Goal: Task Accomplishment & Management: Use online tool/utility

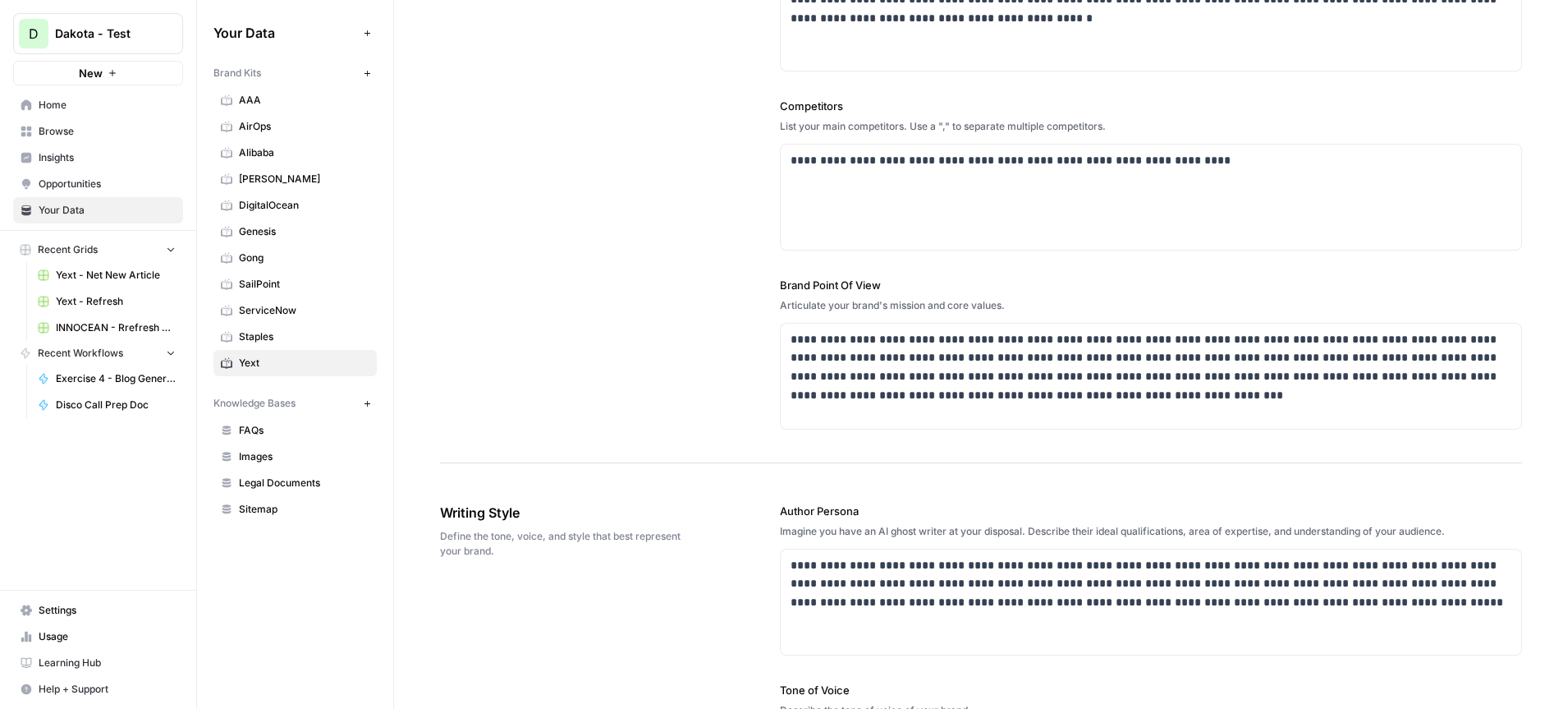
scroll to position [501, 0]
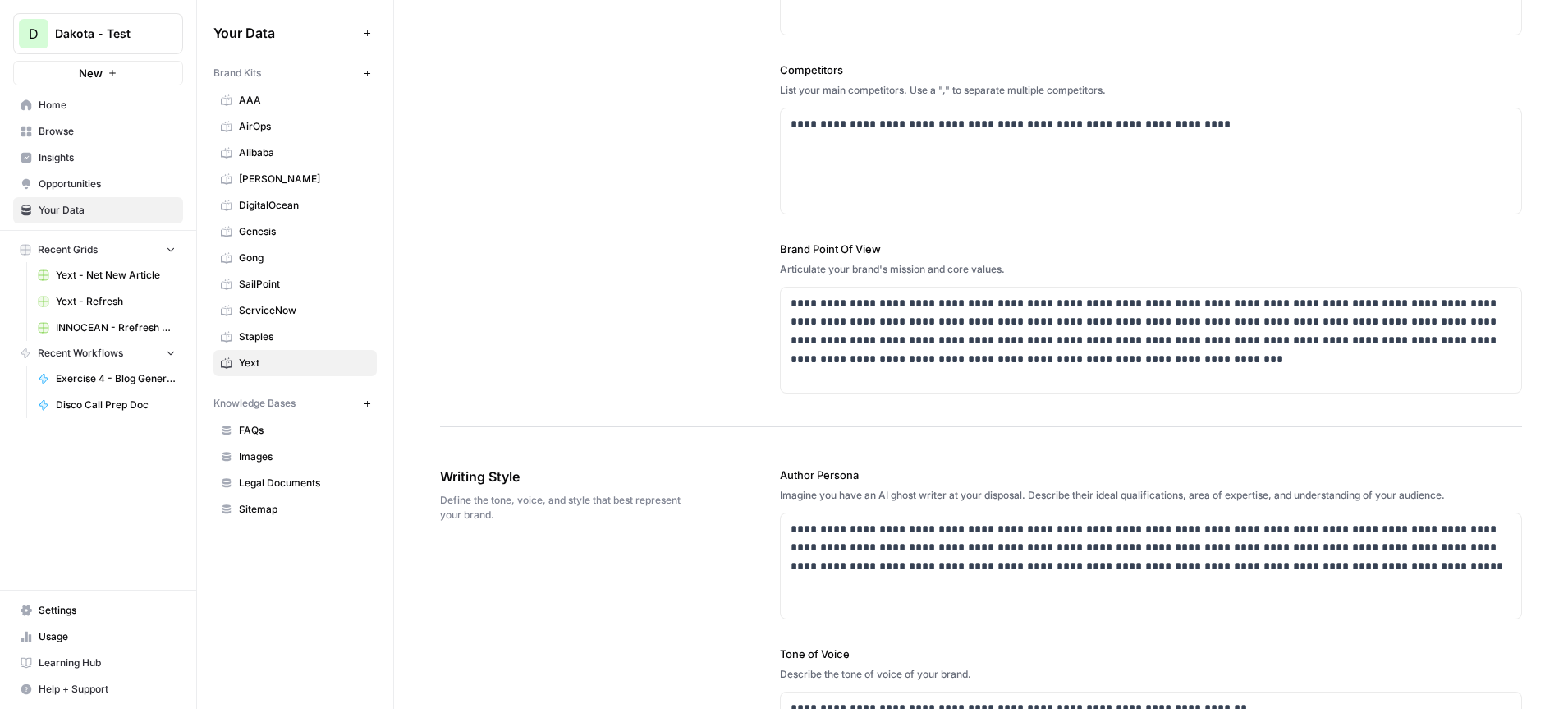
drag, startPoint x: 511, startPoint y: 517, endPoint x: 429, endPoint y: 503, distance: 83.2
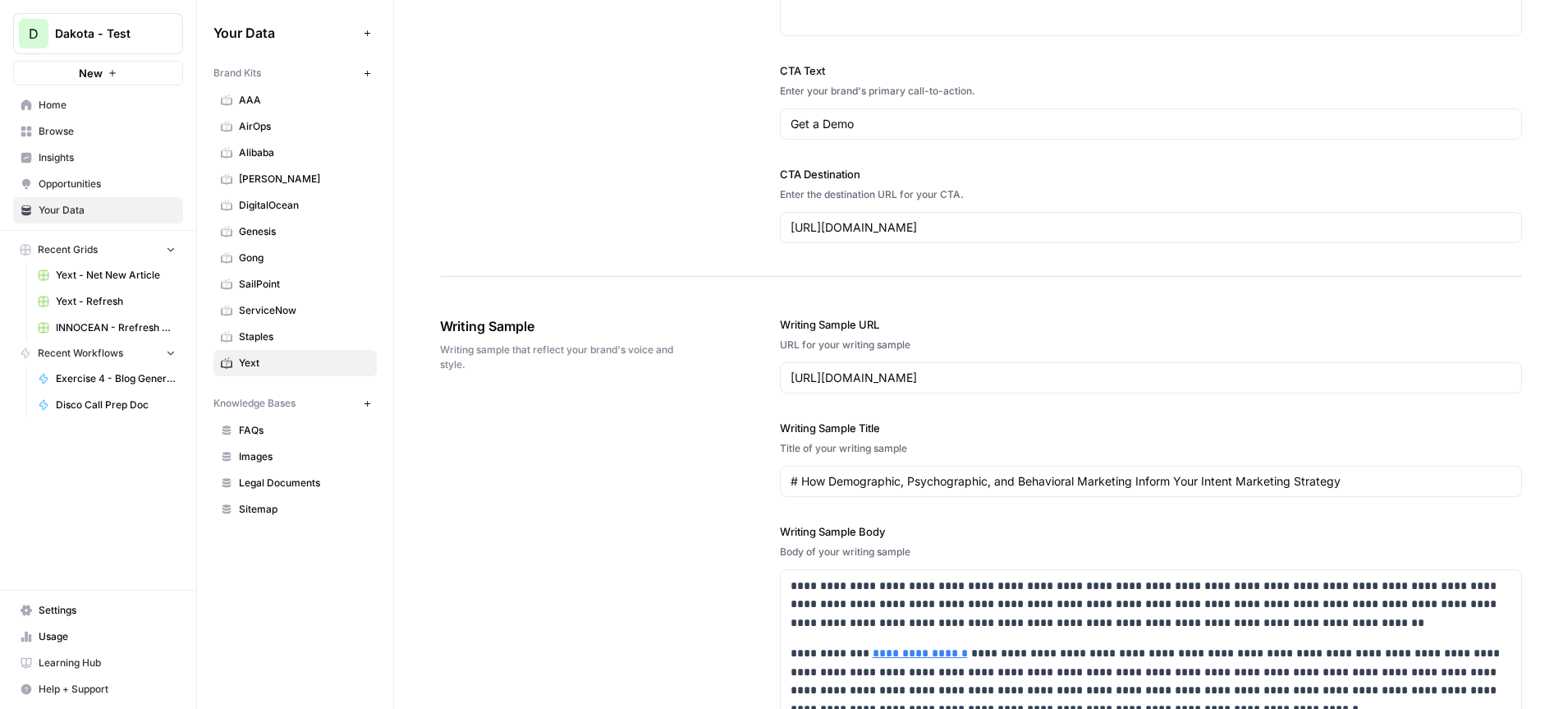
scroll to position [1655, 0]
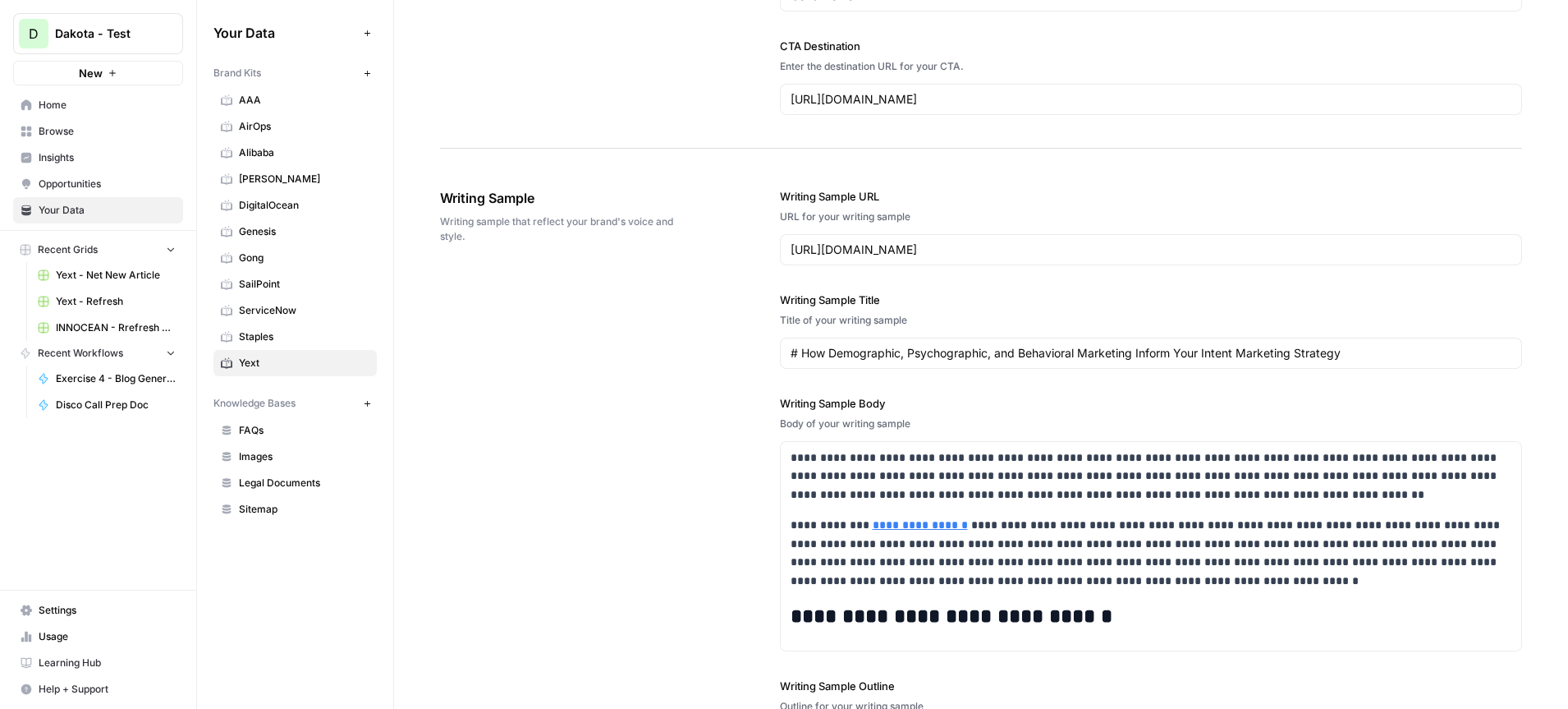
drag, startPoint x: 540, startPoint y: 203, endPoint x: 411, endPoint y: 203, distance: 129.0
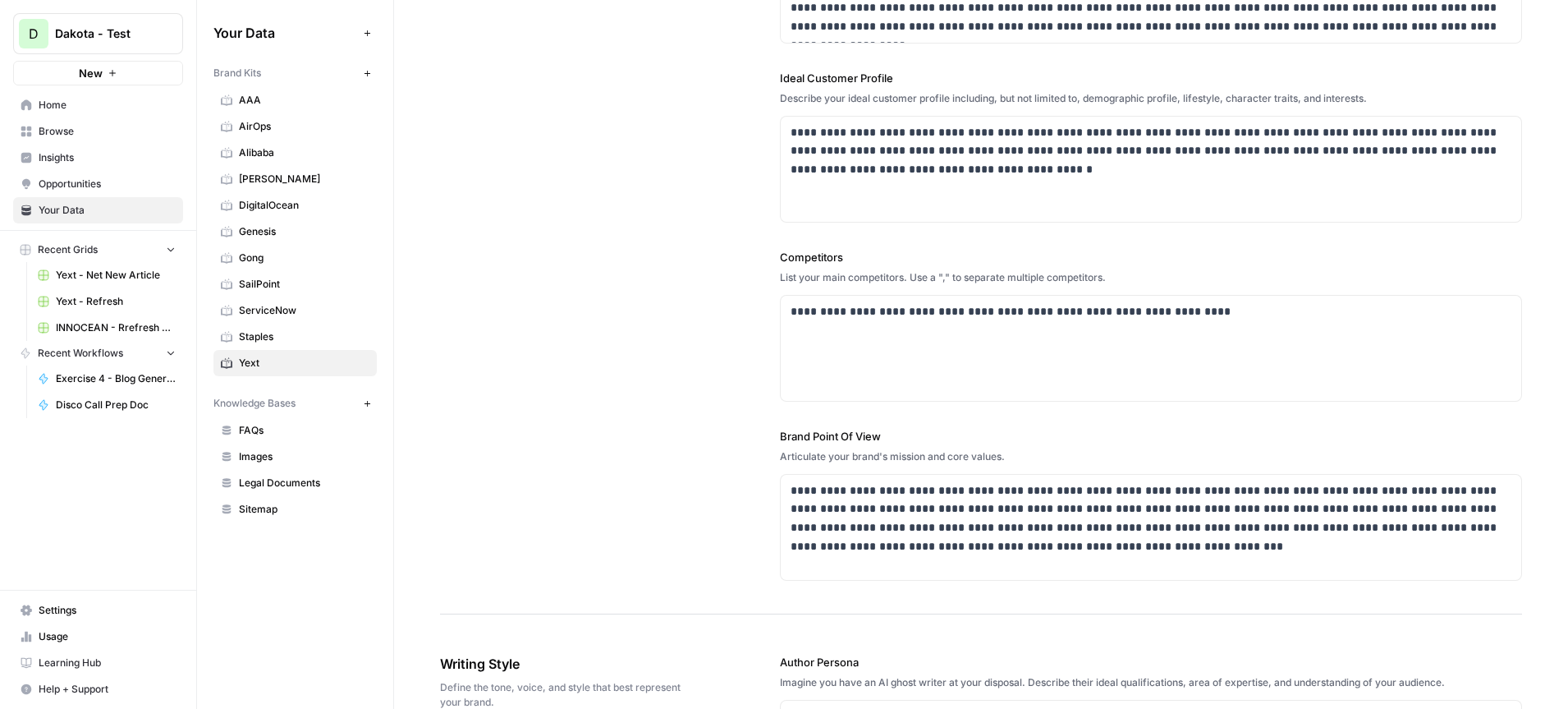
scroll to position [0, 0]
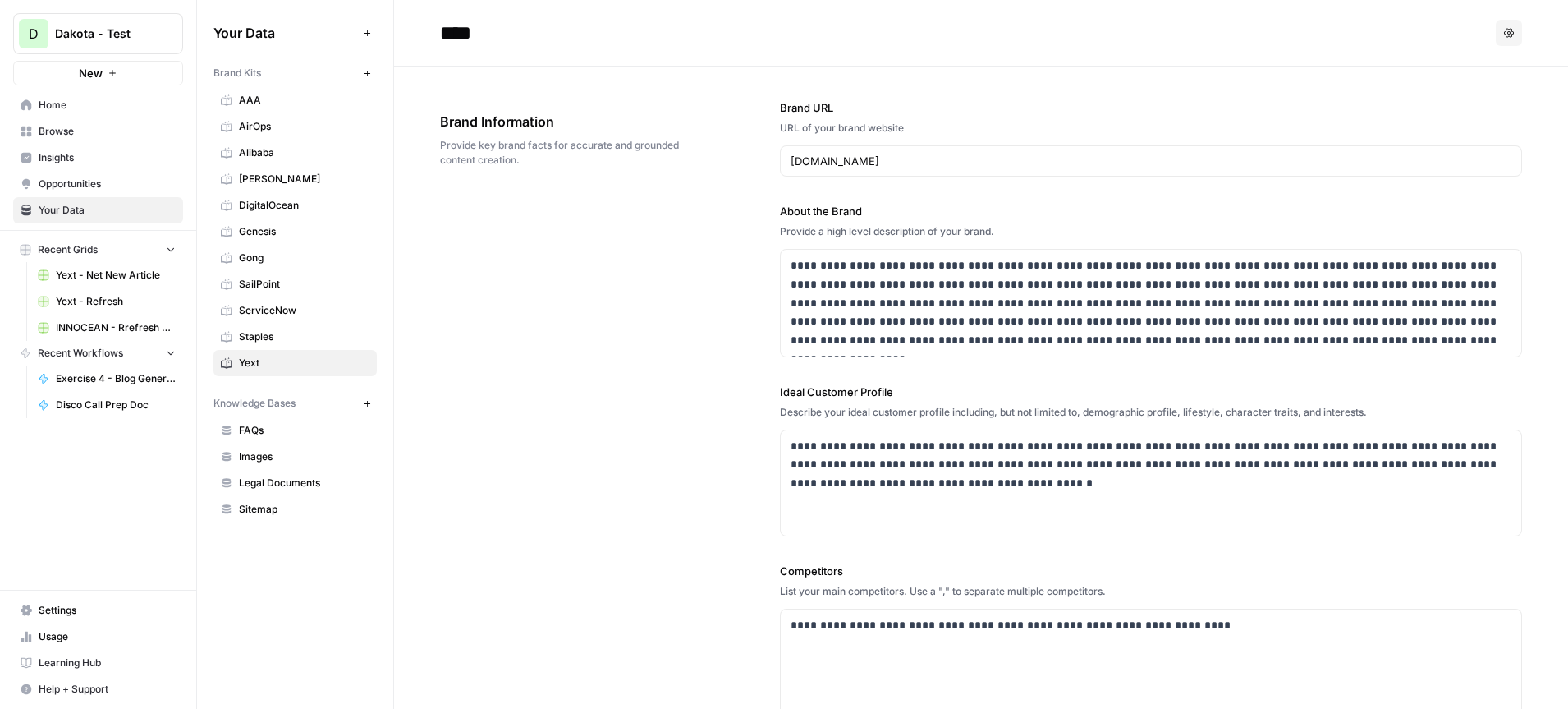
click at [558, 211] on div "**********" at bounding box center [981, 498] width 1082 height 862
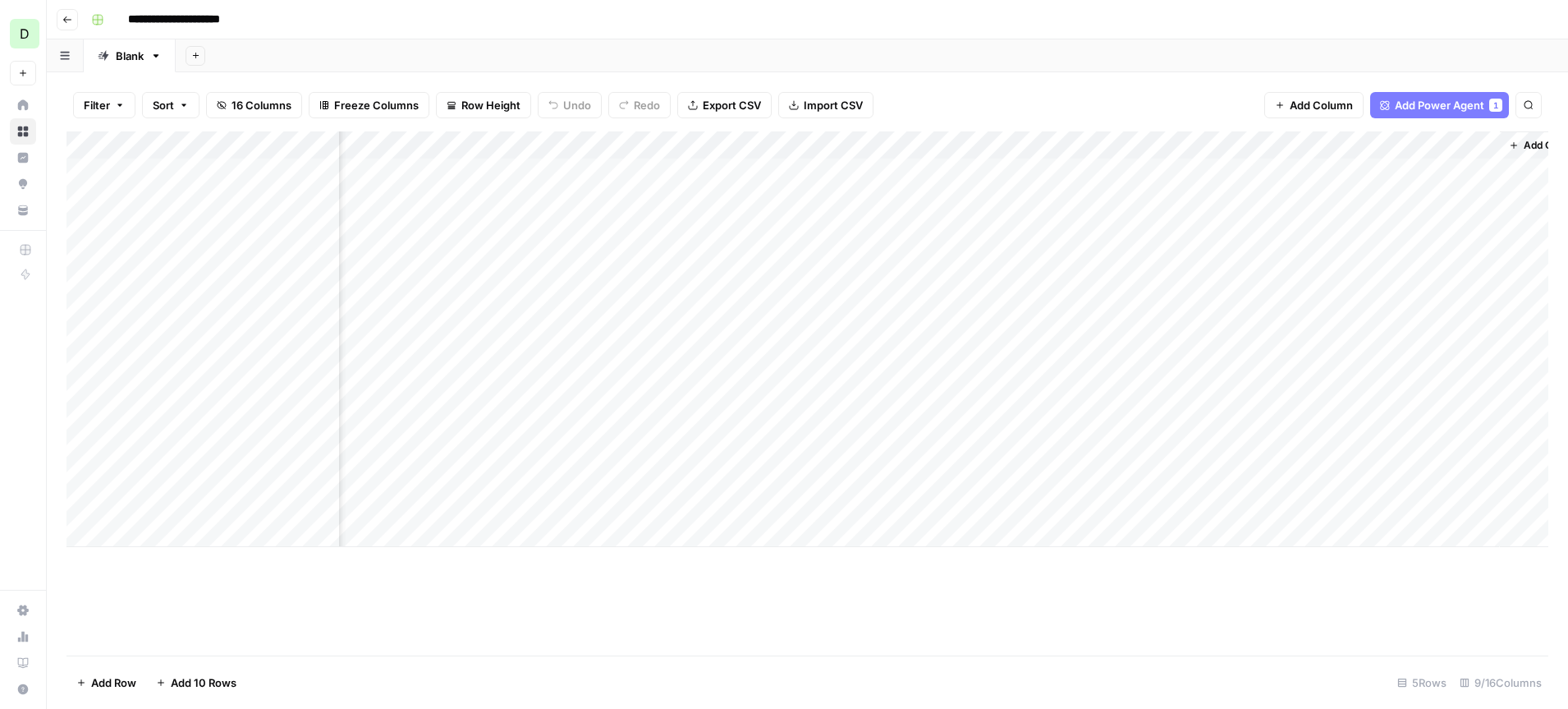
scroll to position [0, 333]
click at [1440, 102] on span "Add Power Agent" at bounding box center [1439, 105] width 89 height 16
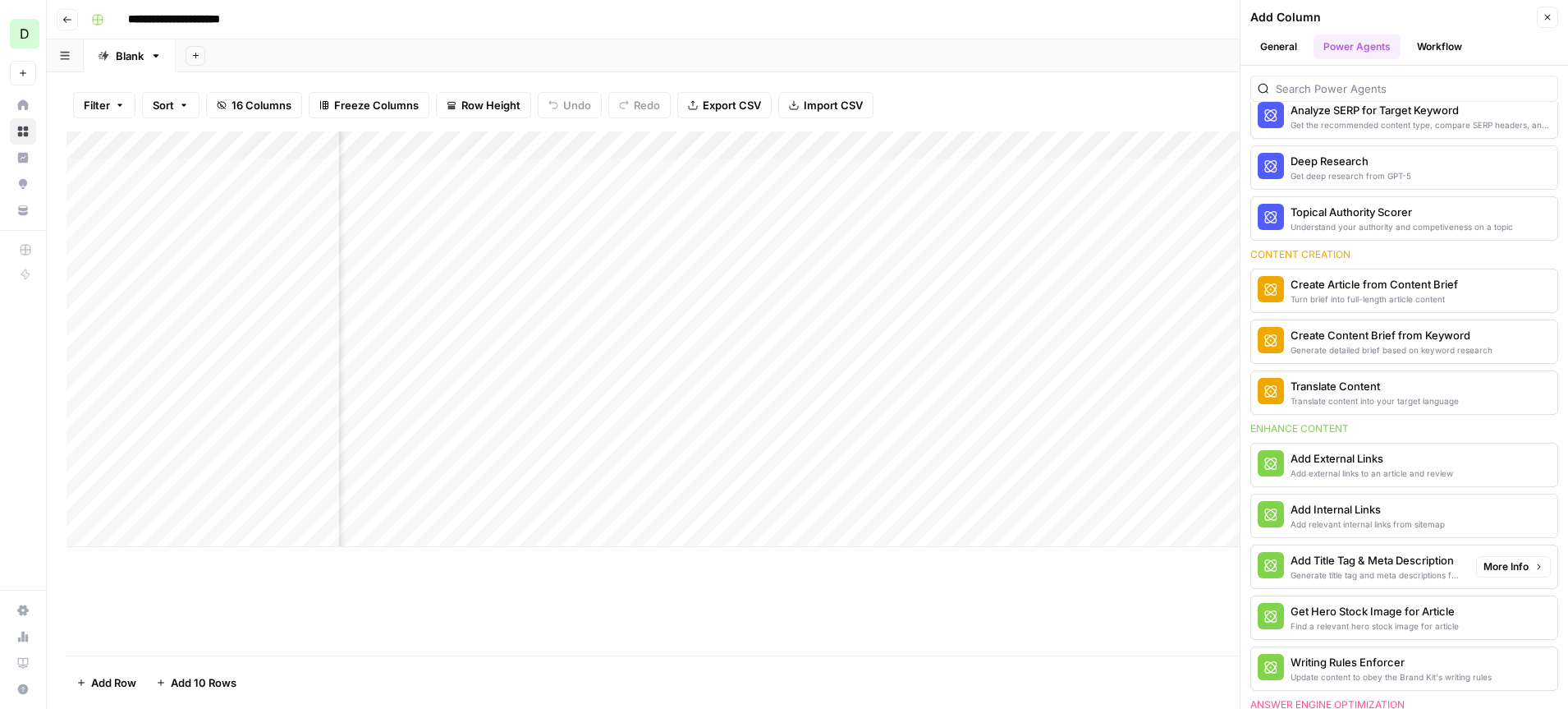
scroll to position [0, 0]
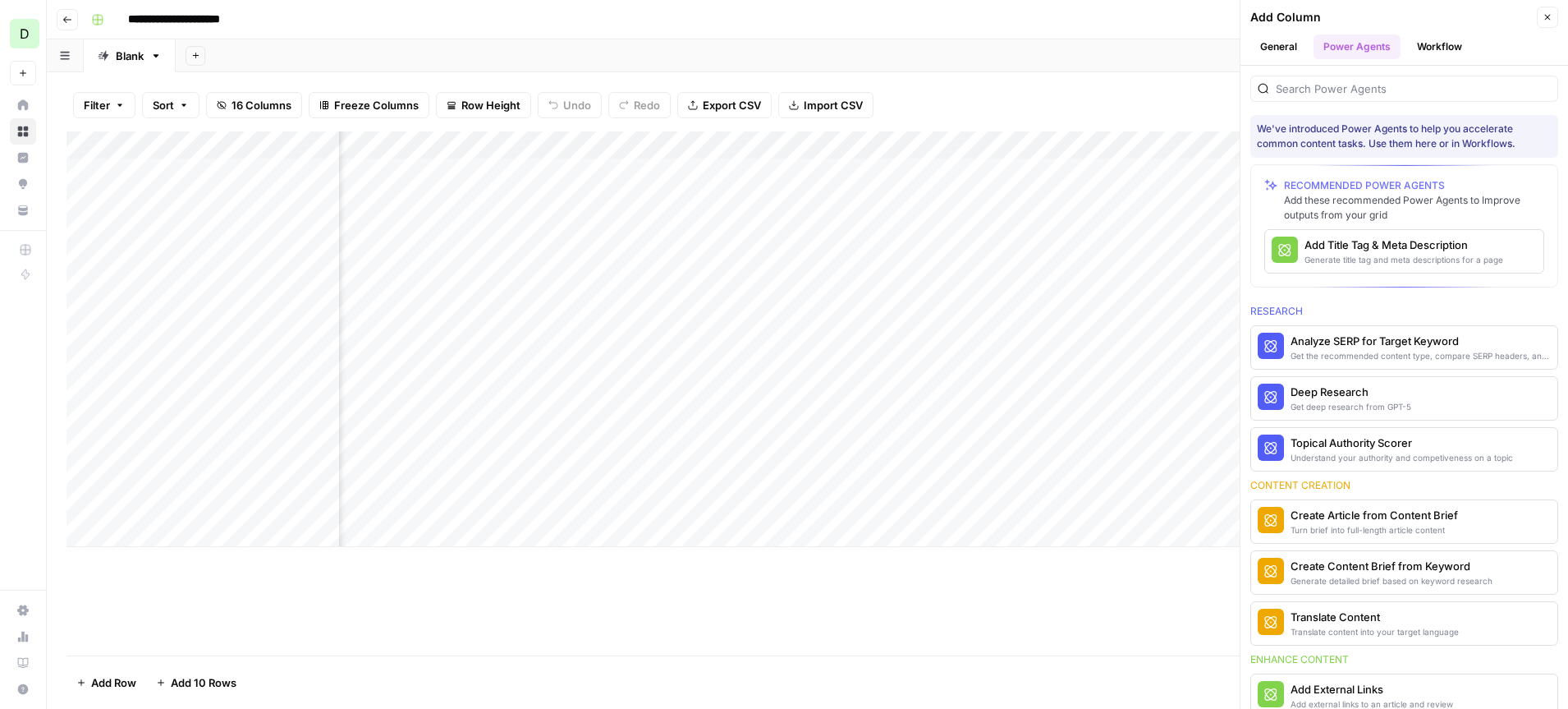
click at [1288, 53] on button "General" at bounding box center [1278, 47] width 56 height 24
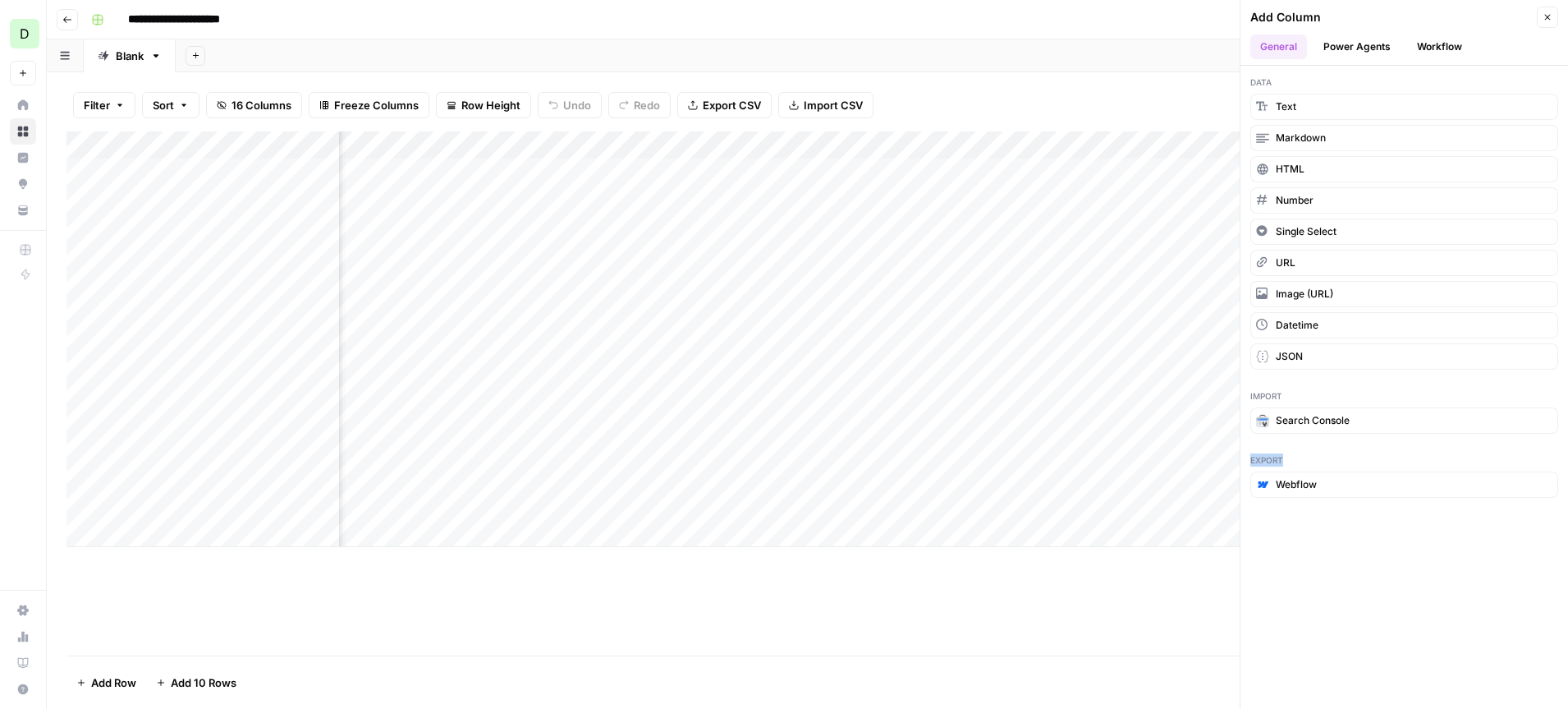
drag, startPoint x: 1281, startPoint y: 461, endPoint x: 1249, endPoint y: 461, distance: 32.0
click at [1249, 461] on div "Export Webflow" at bounding box center [1404, 476] width 327 height 64
click at [1539, 13] on button "Close" at bounding box center [1547, 17] width 22 height 22
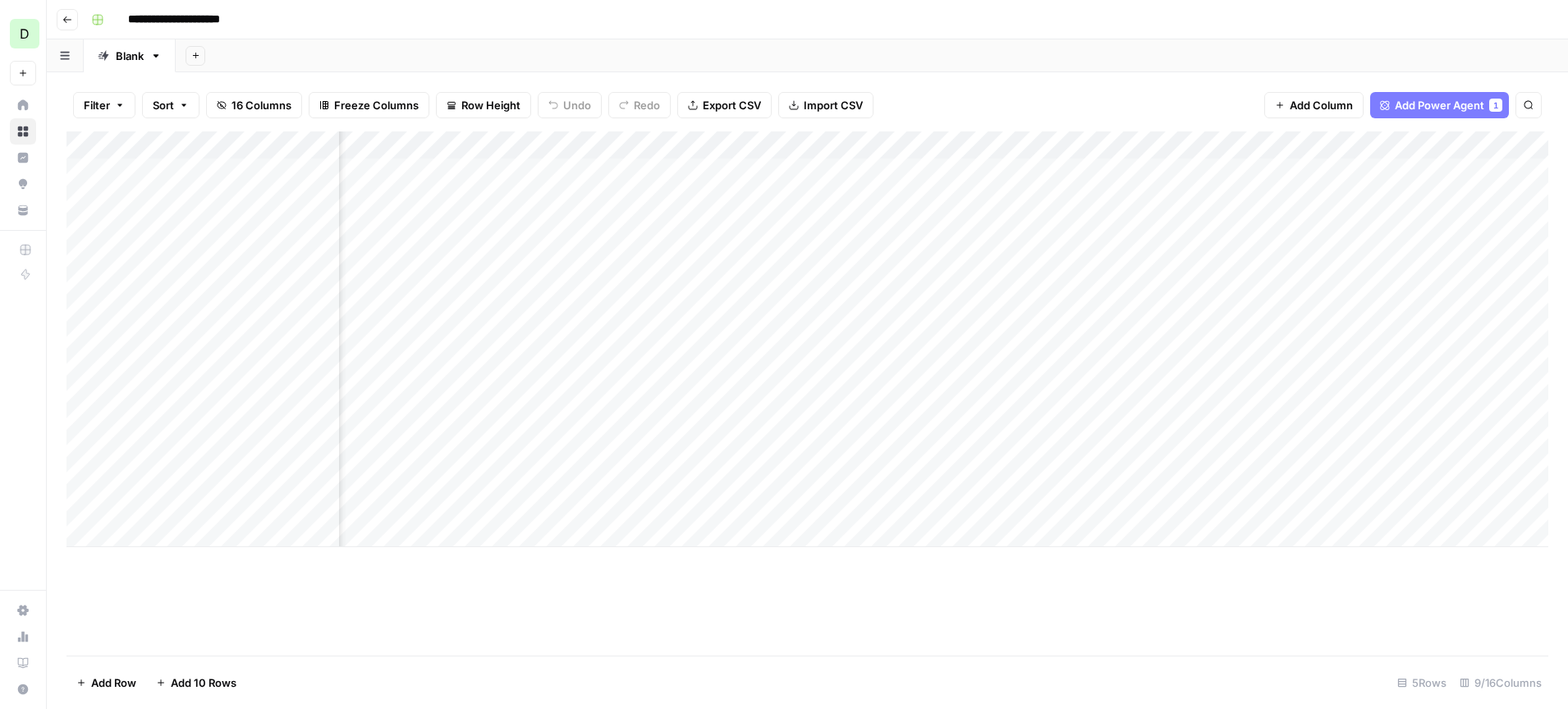
scroll to position [0, 114]
click at [899, 172] on div "Add Column" at bounding box center [807, 340] width 1482 height 416
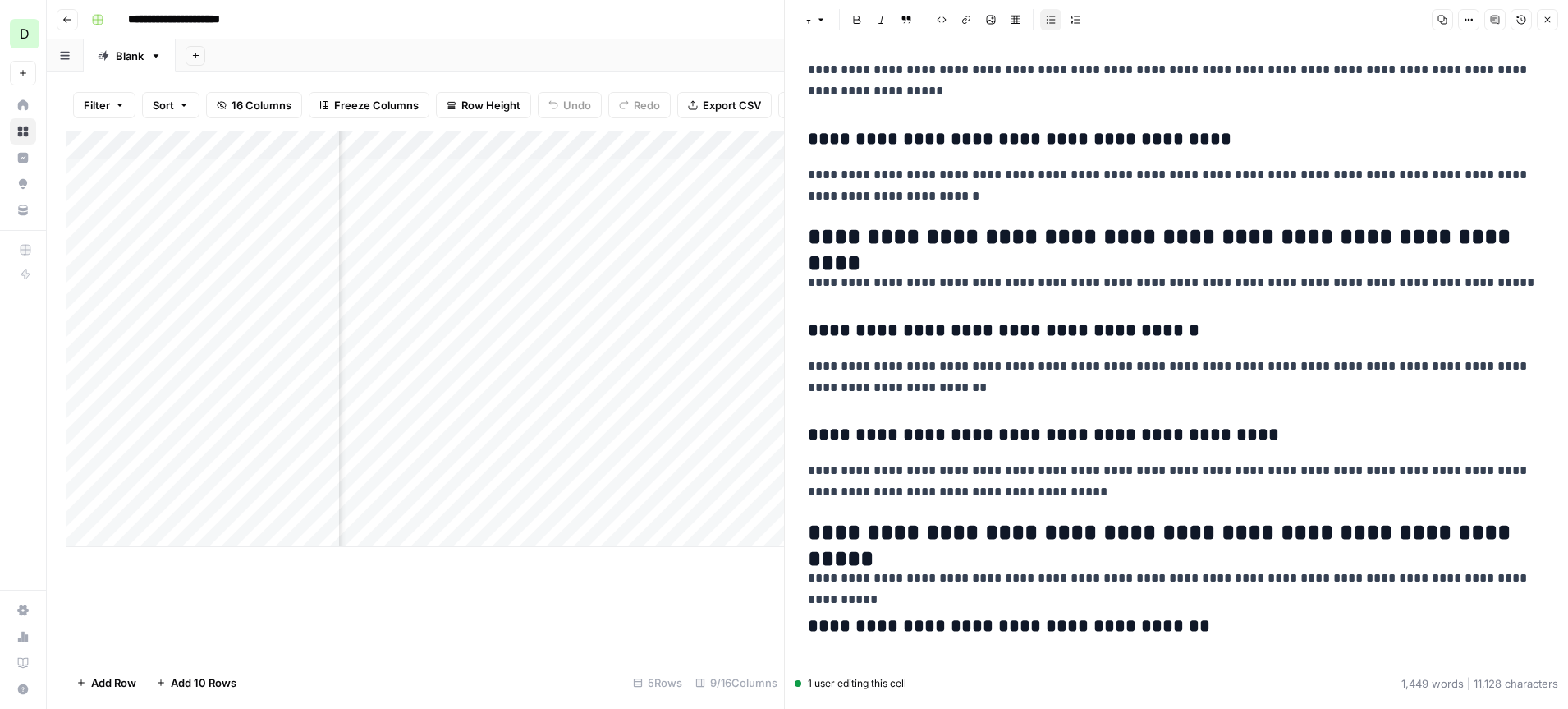
scroll to position [2667, 0]
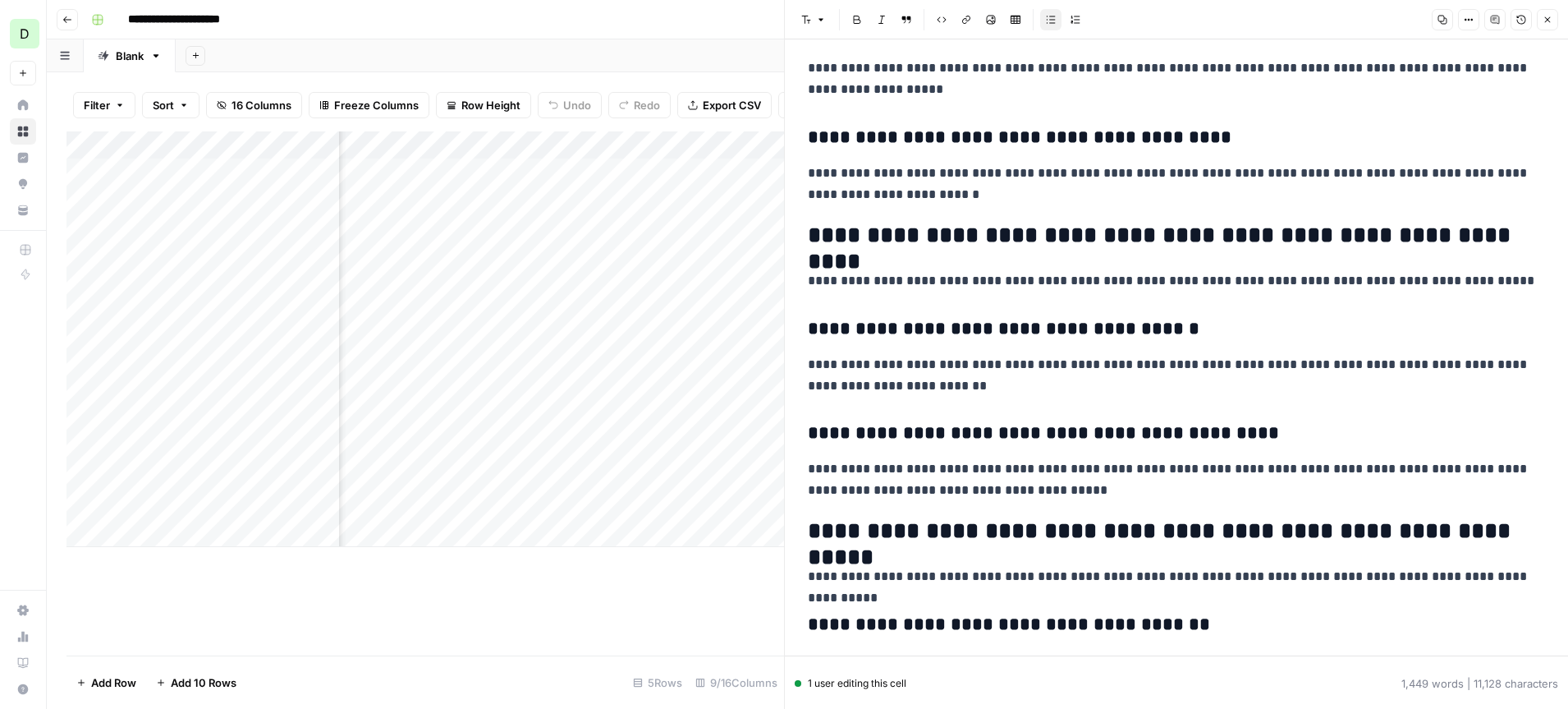
click at [1552, 26] on button "Close" at bounding box center [1547, 19] width 22 height 22
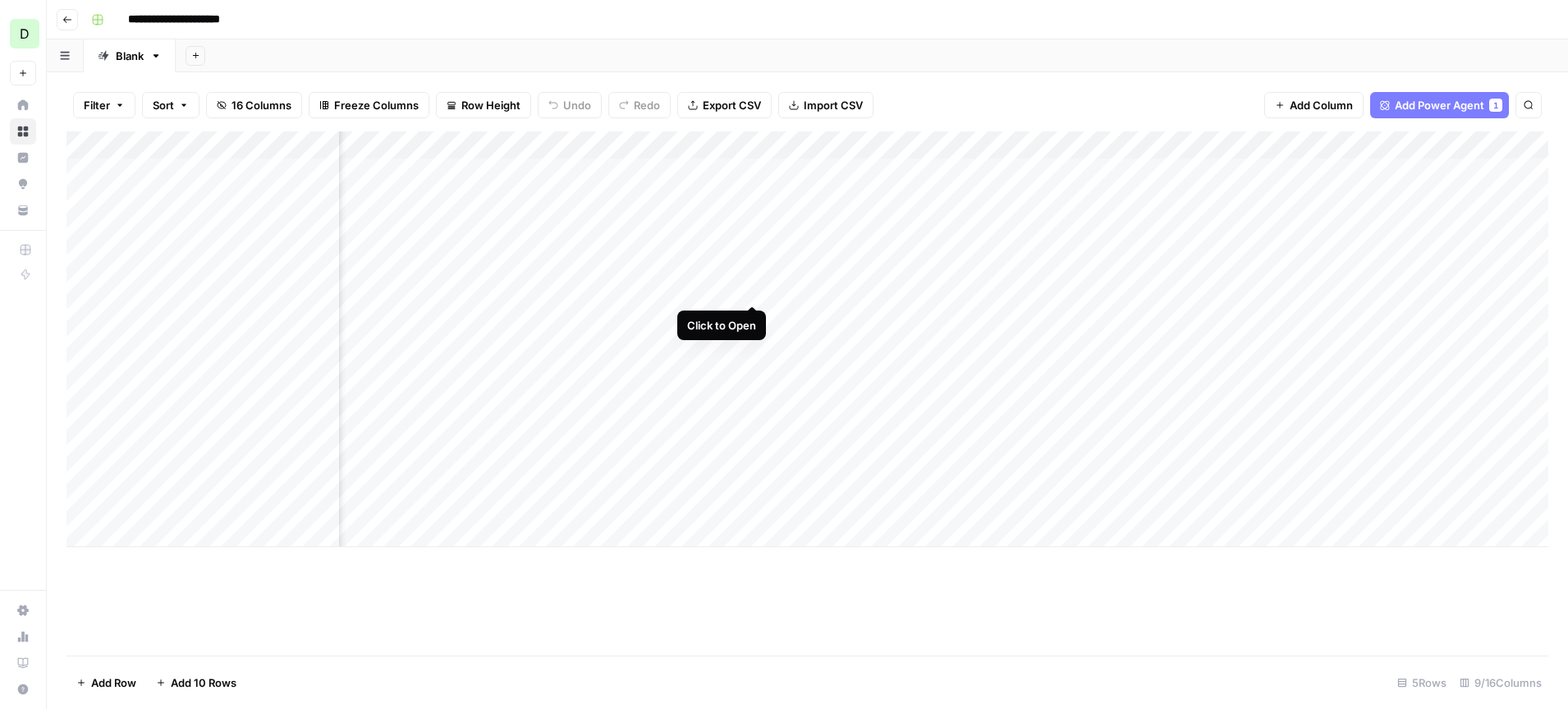
click at [755, 244] on div "Add Column" at bounding box center [807, 340] width 1482 height 416
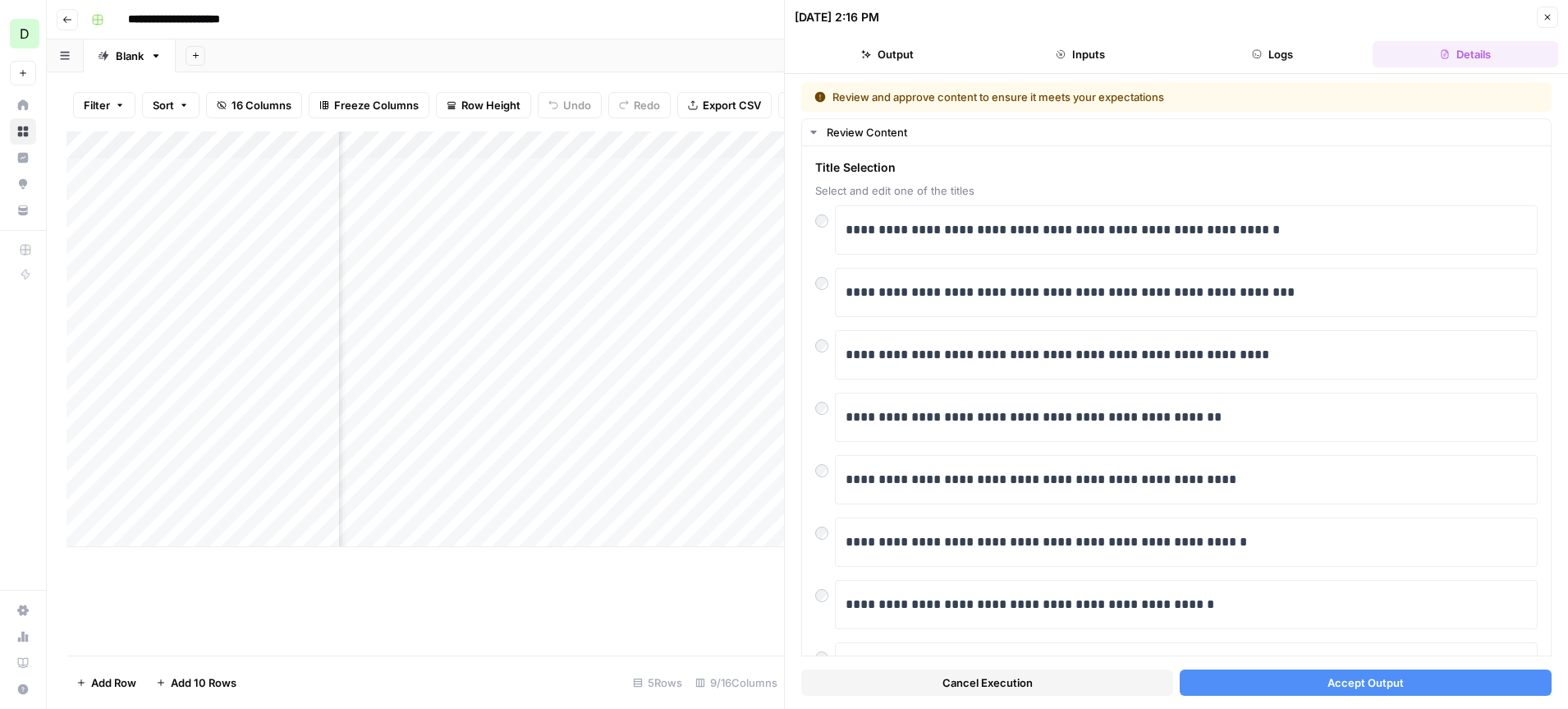
click at [657, 597] on div "Add Column" at bounding box center [425, 394] width 717 height 524
click at [1545, 18] on icon "button" at bounding box center [1548, 17] width 6 height 6
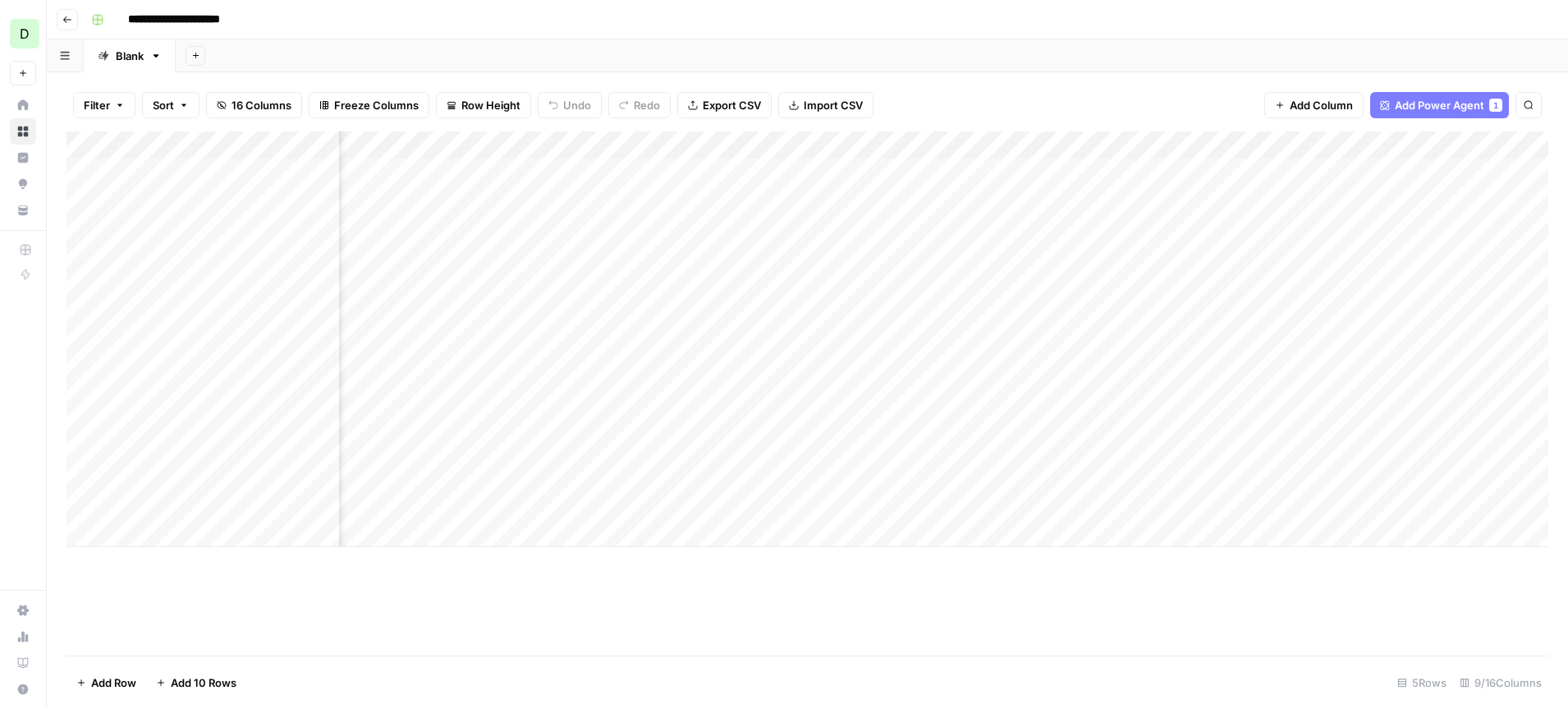
click at [1278, 171] on div "Add Column" at bounding box center [807, 340] width 1482 height 416
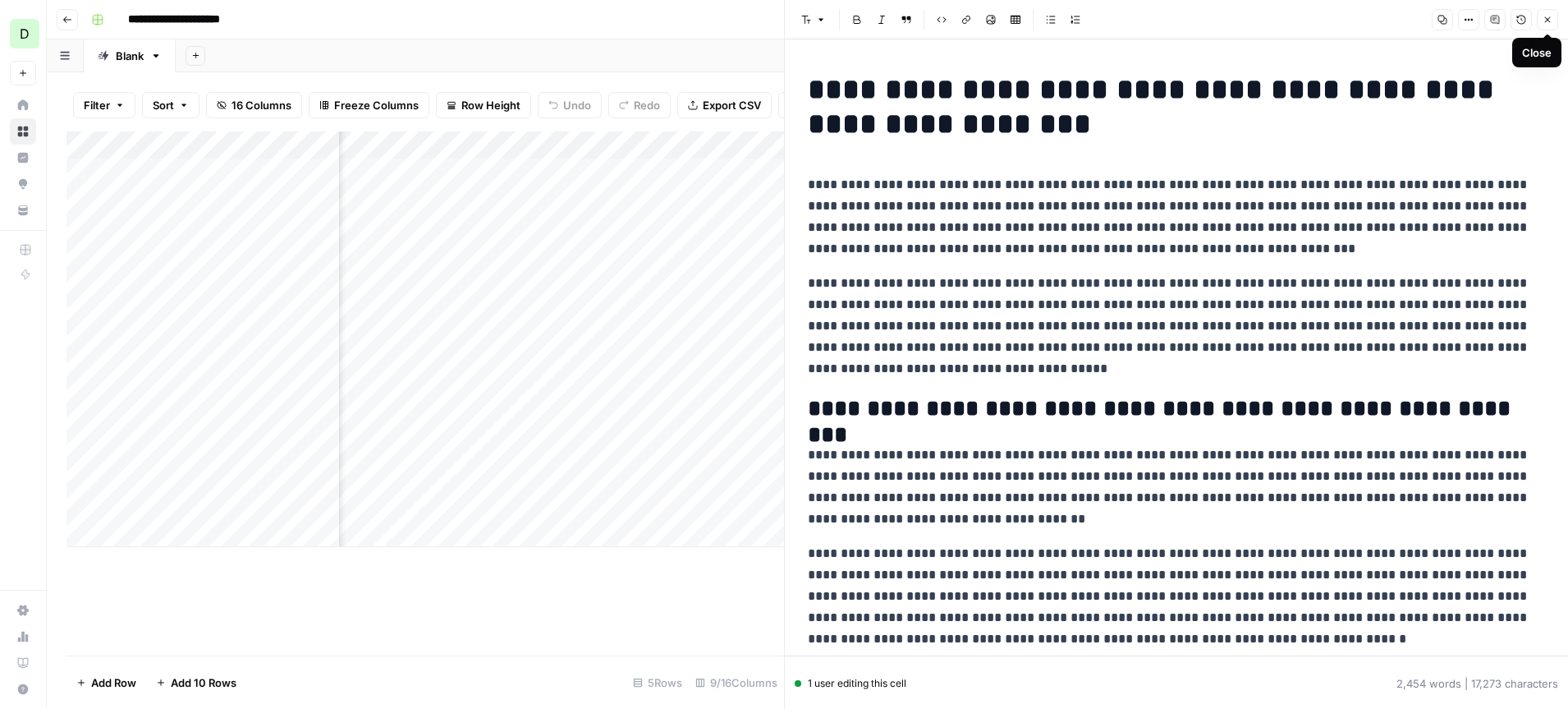
click at [1547, 21] on icon "button" at bounding box center [1547, 19] width 10 height 10
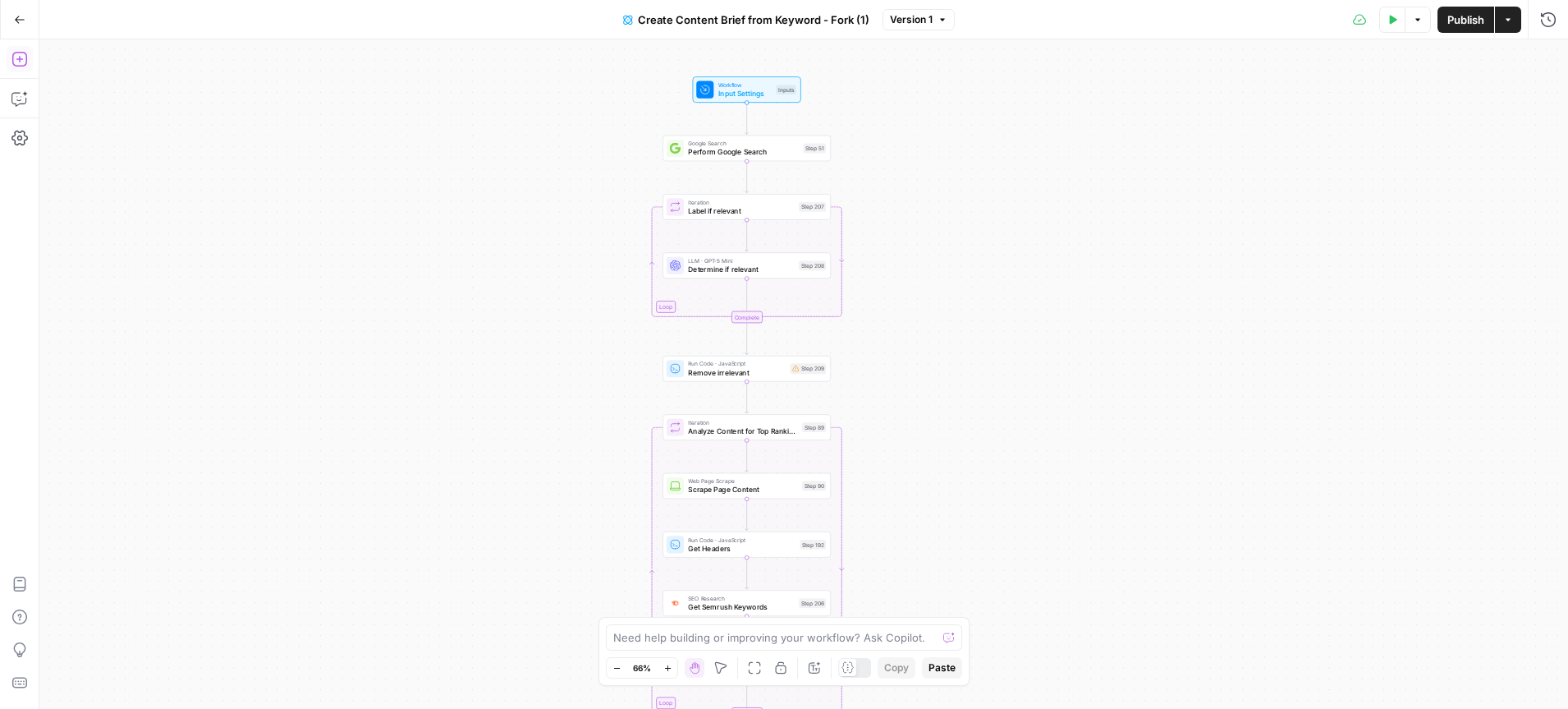
click at [29, 63] on button "Add Steps" at bounding box center [20, 59] width 26 height 26
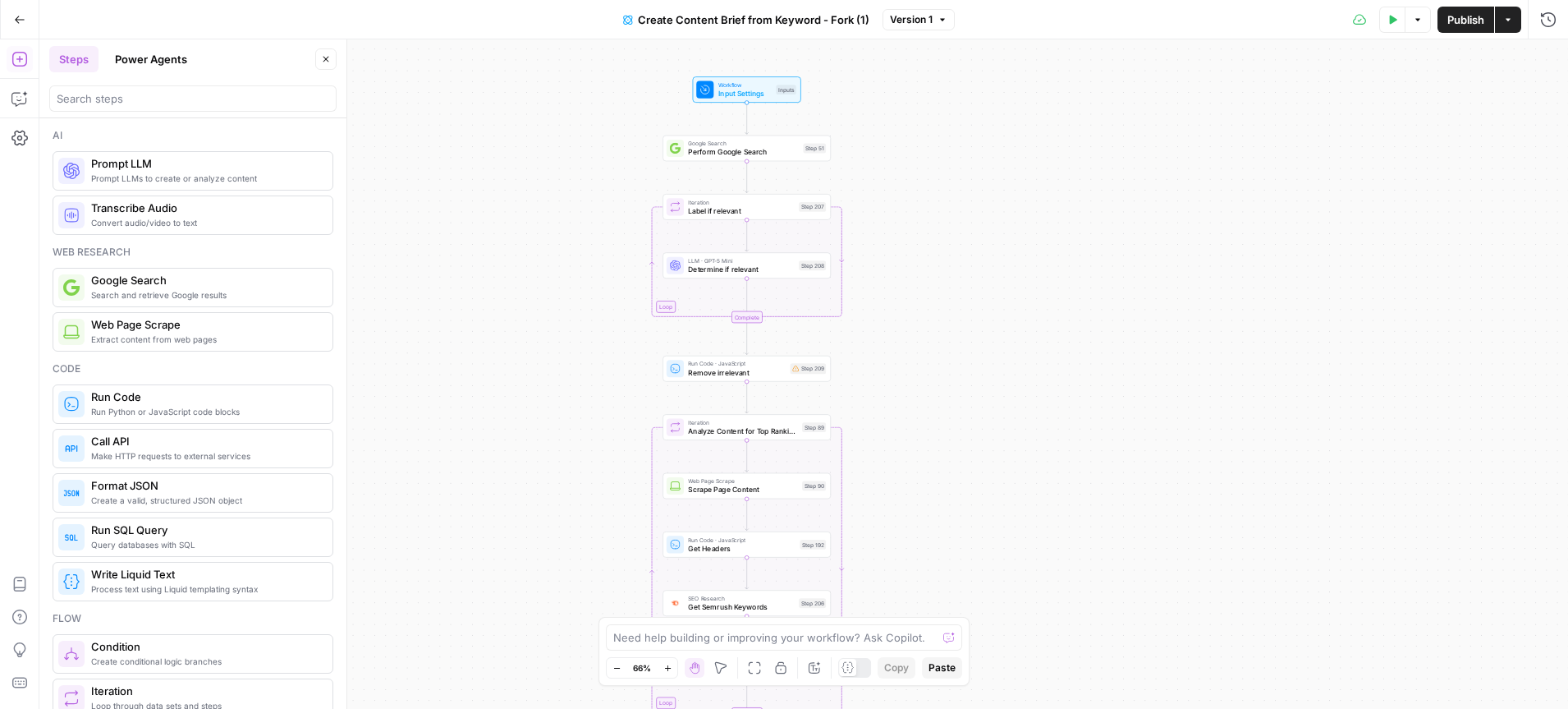
click at [148, 68] on button "Power Agents" at bounding box center [151, 59] width 92 height 26
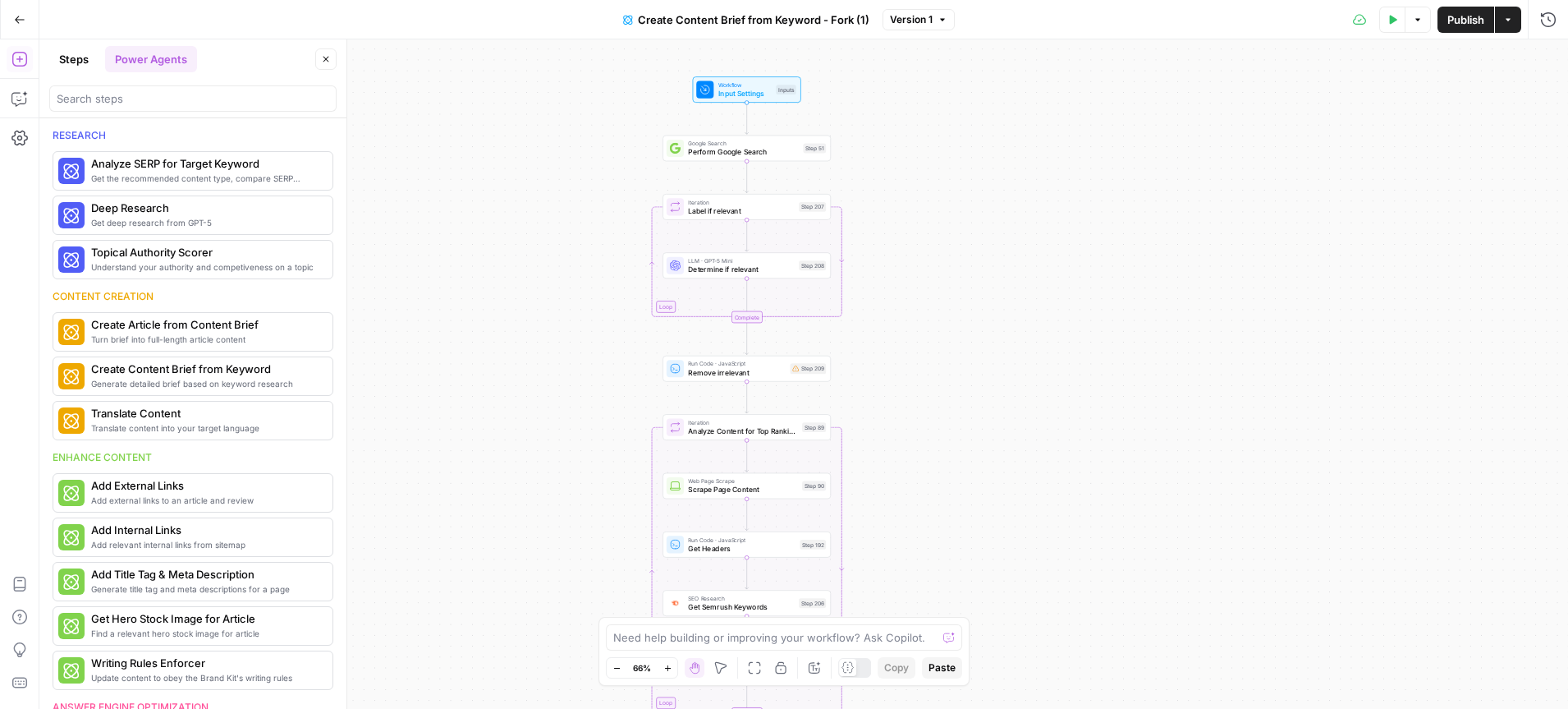
click at [327, 56] on icon "button" at bounding box center [326, 59] width 6 height 6
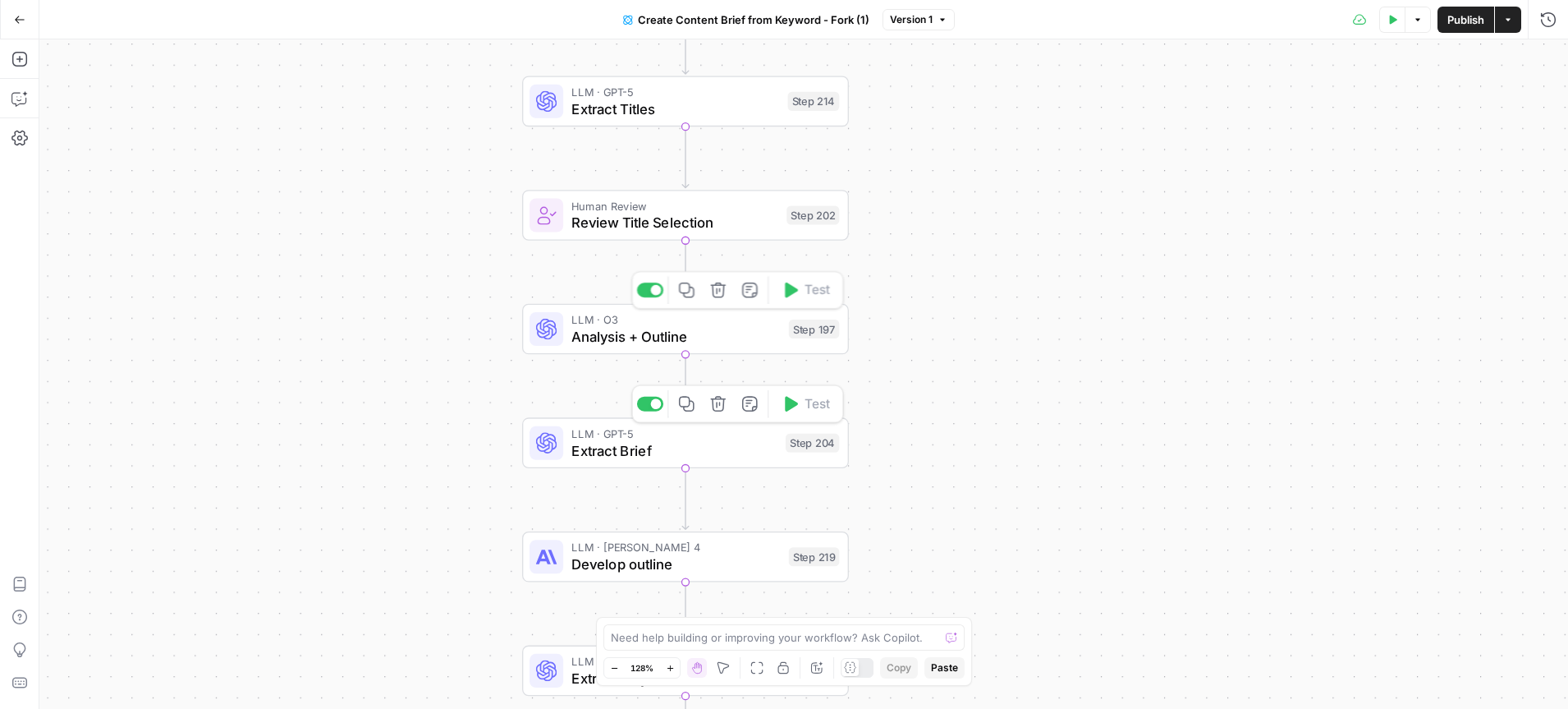
click at [658, 333] on span "Analysis + Outline" at bounding box center [676, 336] width 209 height 22
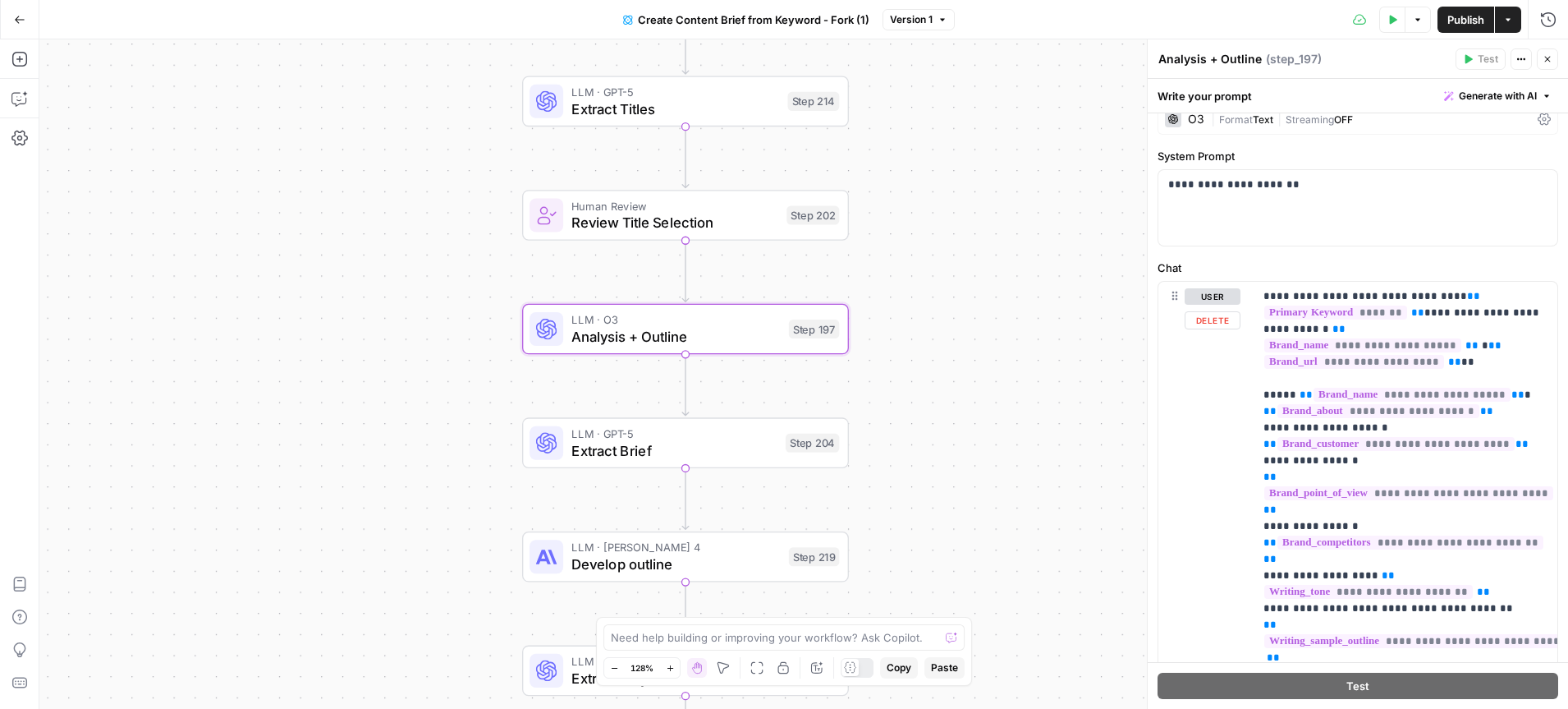
scroll to position [82, 0]
